Goal: Find specific page/section: Find specific page/section

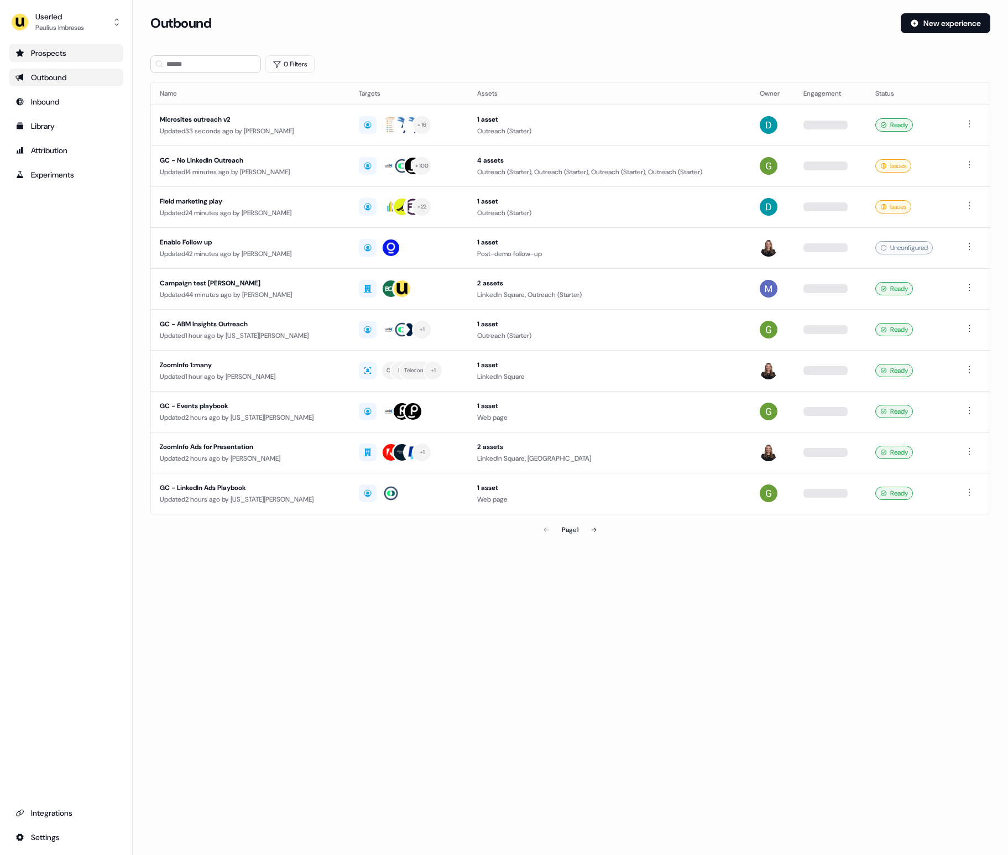
click at [82, 53] on div "Prospects" at bounding box center [65, 53] width 101 height 11
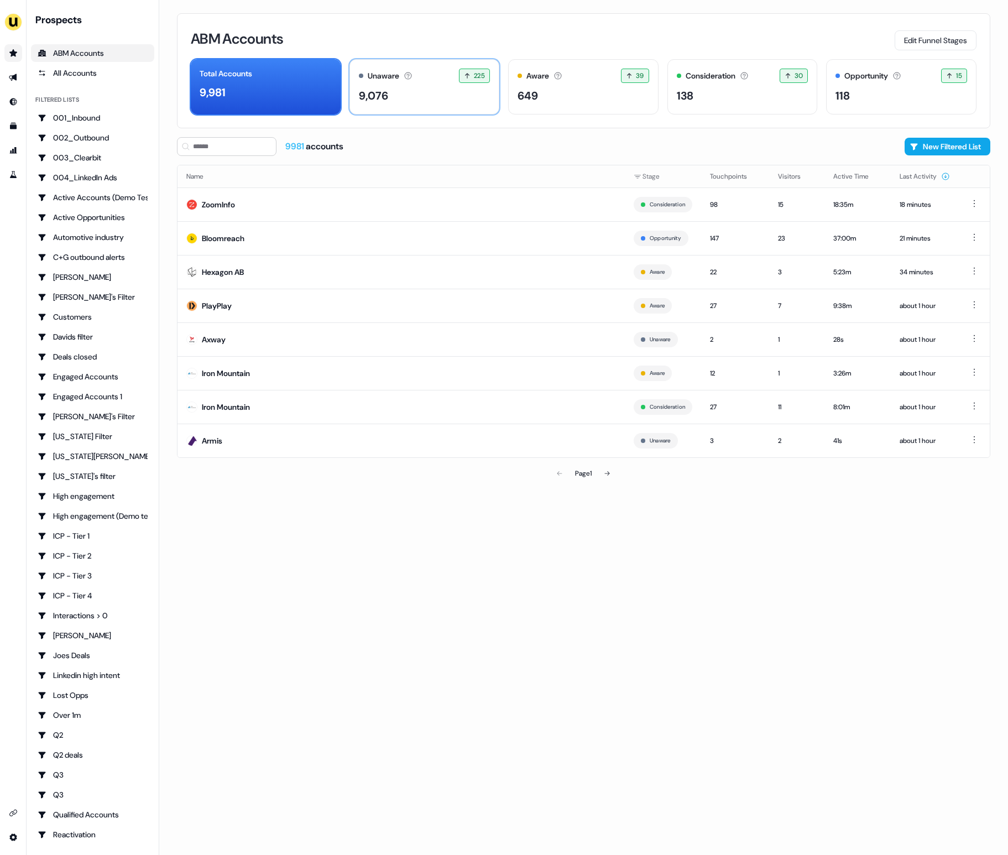
click at [418, 103] on div "9,076" at bounding box center [425, 95] width 132 height 17
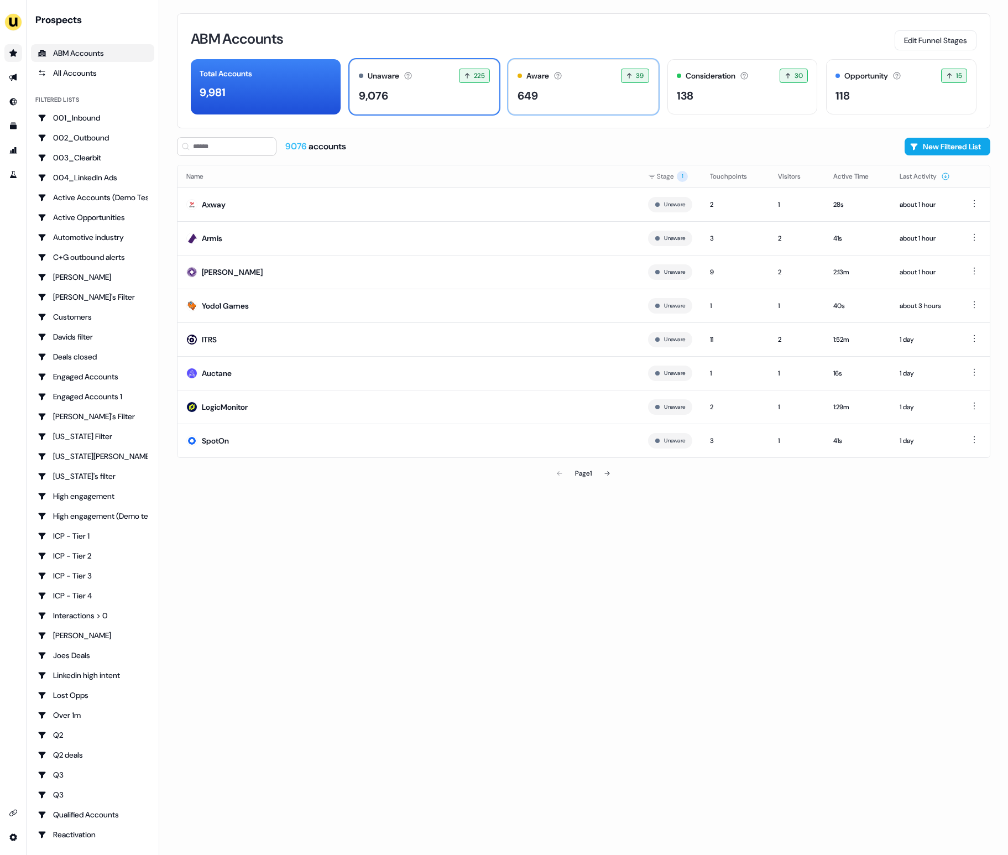
click at [586, 108] on div "Aware Accounts with 5+ minutes of usage or significant LinkedIn ad engagement! …" at bounding box center [583, 86] width 150 height 55
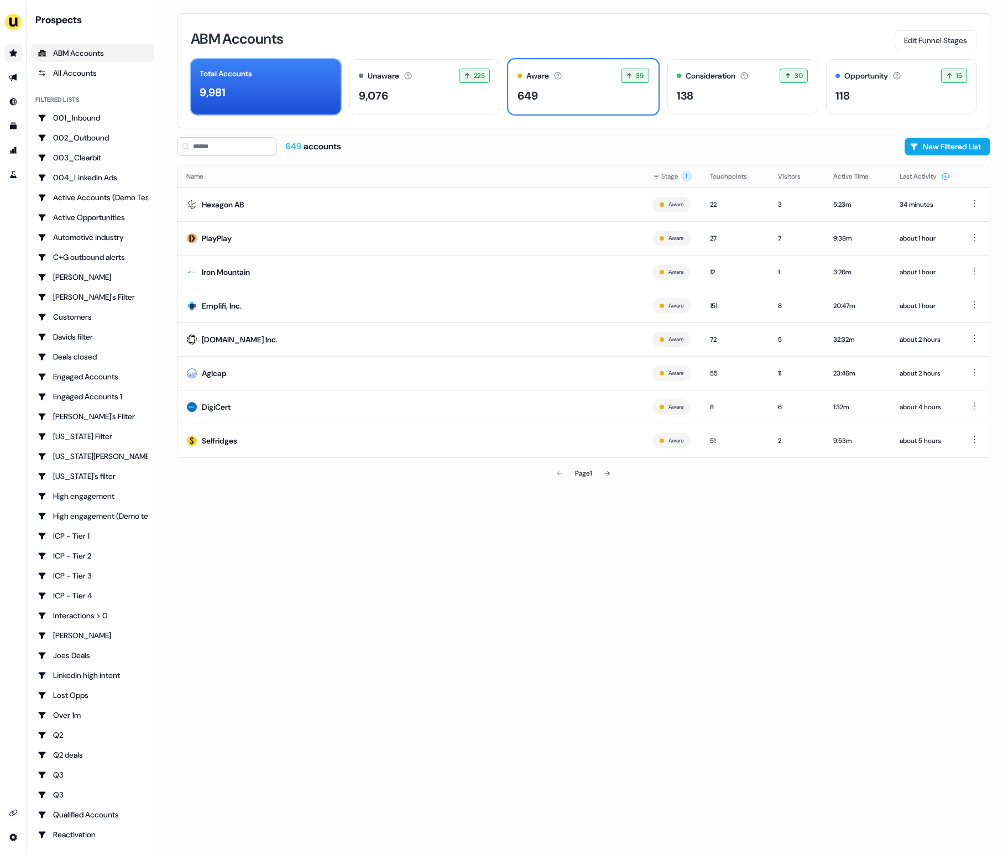
click at [285, 102] on div "Total Accounts 9,981" at bounding box center [266, 86] width 150 height 55
